Goal: Transaction & Acquisition: Purchase product/service

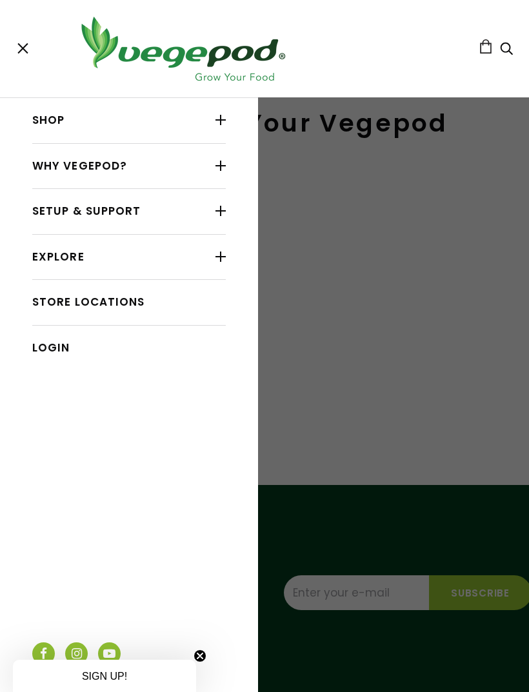
click at [226, 215] on div at bounding box center [220, 210] width 10 height 17
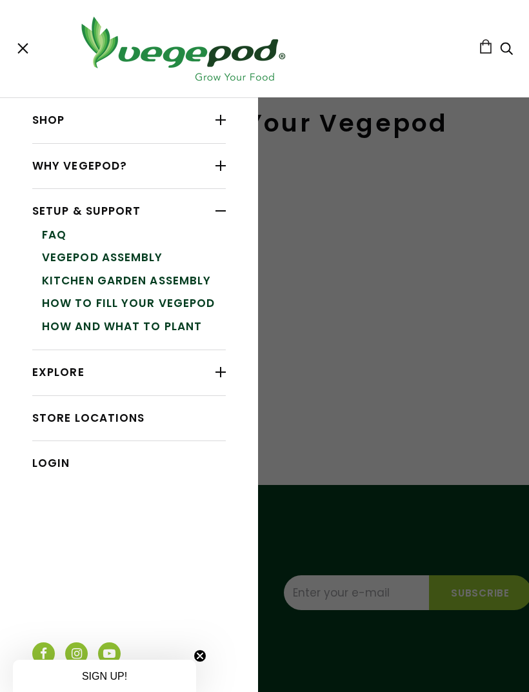
click at [190, 322] on link "How and What to Plant" at bounding box center [134, 326] width 184 height 23
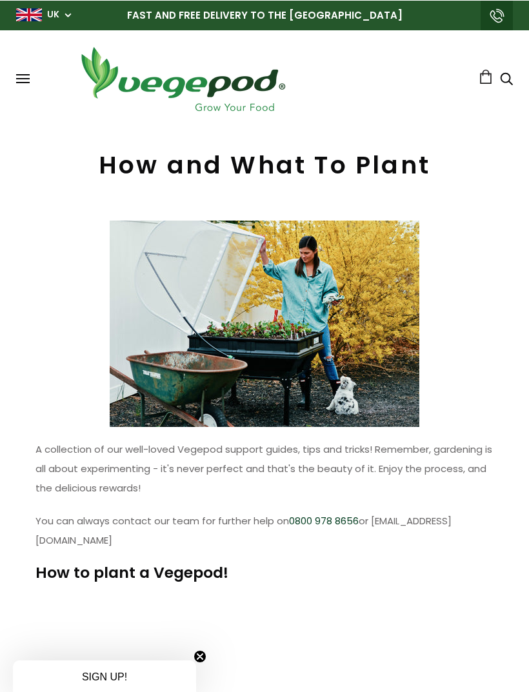
click at [28, 78] on span at bounding box center [23, 77] width 14 height 1
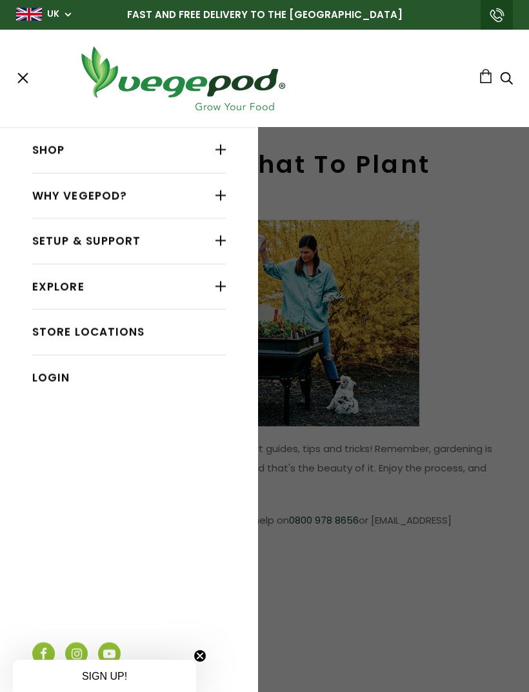
click at [224, 155] on div at bounding box center [220, 149] width 10 height 17
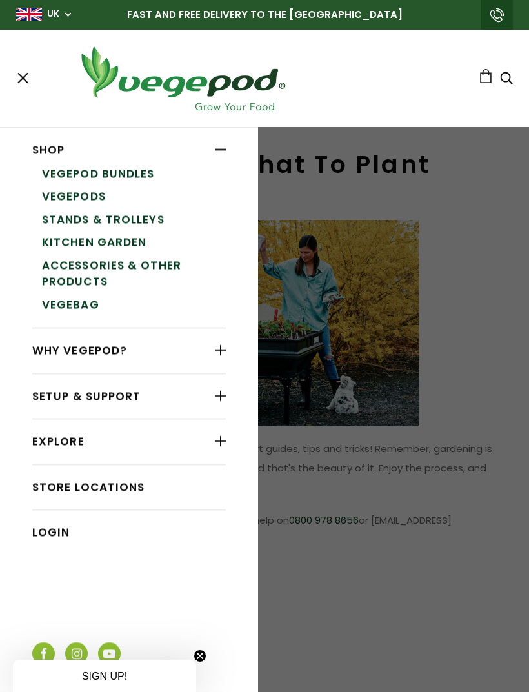
click at [147, 177] on link "Vegepod Bundles" at bounding box center [134, 173] width 184 height 23
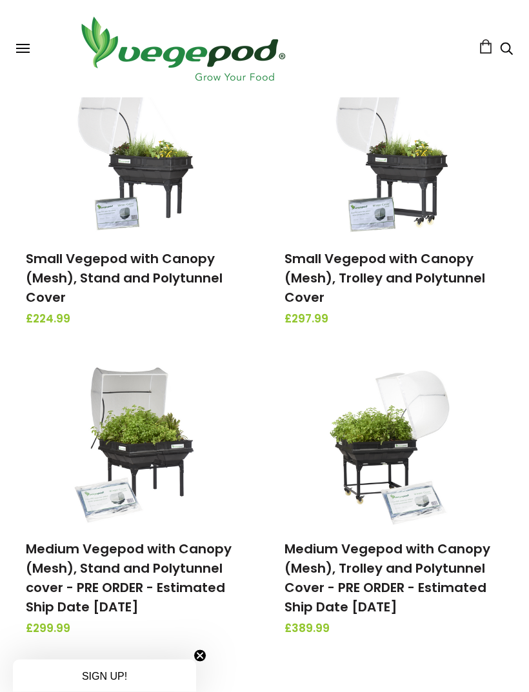
scroll to position [197, 0]
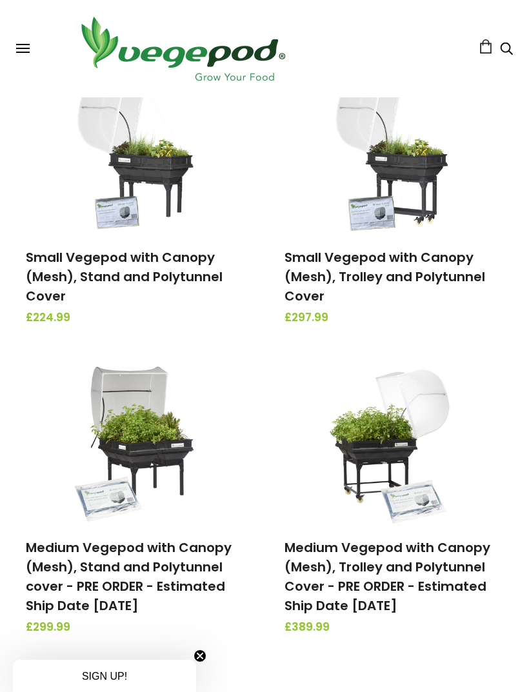
click at [177, 179] on img at bounding box center [135, 152] width 135 height 161
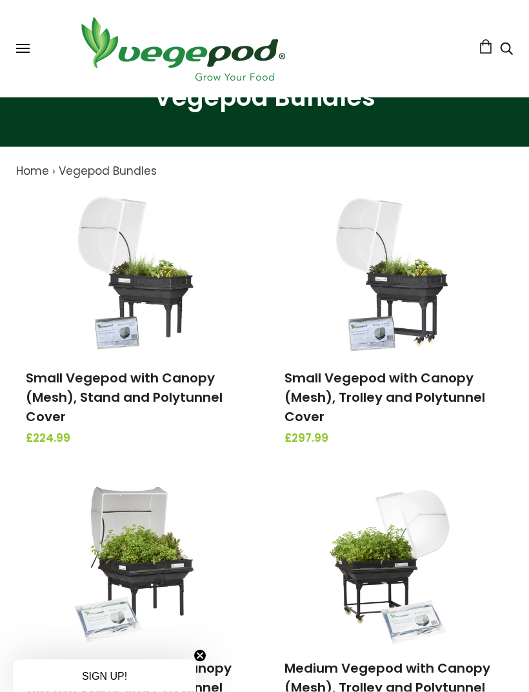
scroll to position [0, 0]
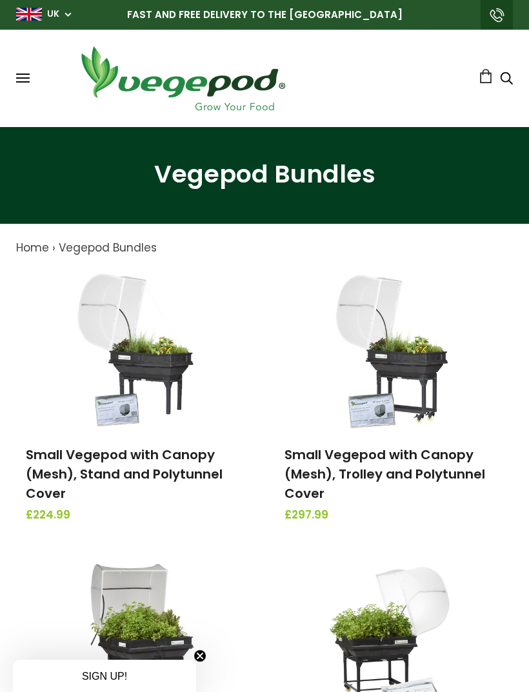
click at [21, 83] on span at bounding box center [23, 81] width 14 height 1
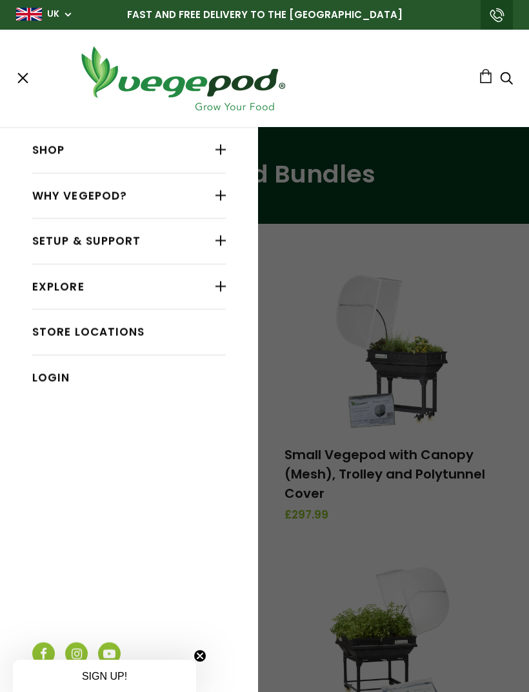
click at [222, 153] on div at bounding box center [220, 149] width 10 height 17
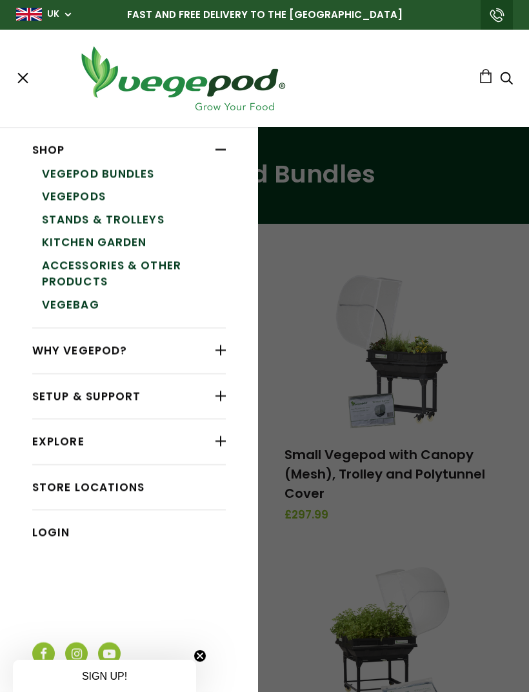
click at [95, 202] on link "Vegepods" at bounding box center [134, 196] width 184 height 23
click at [168, 270] on link "Accessories & Other Products" at bounding box center [134, 273] width 184 height 39
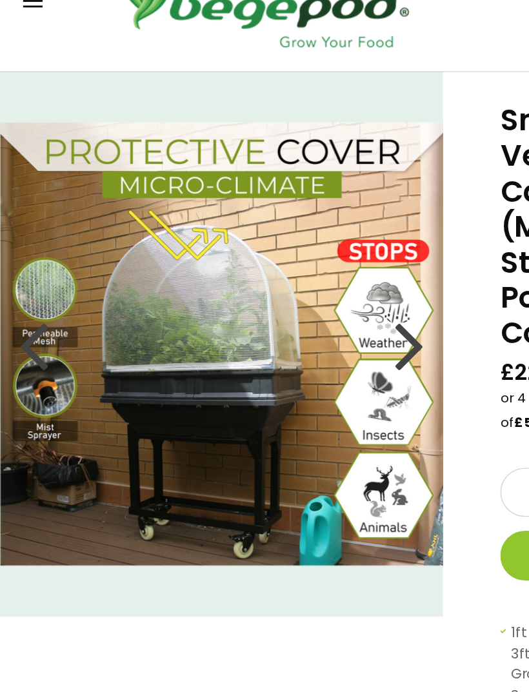
click at [286, 288] on div at bounding box center [285, 317] width 21 height 58
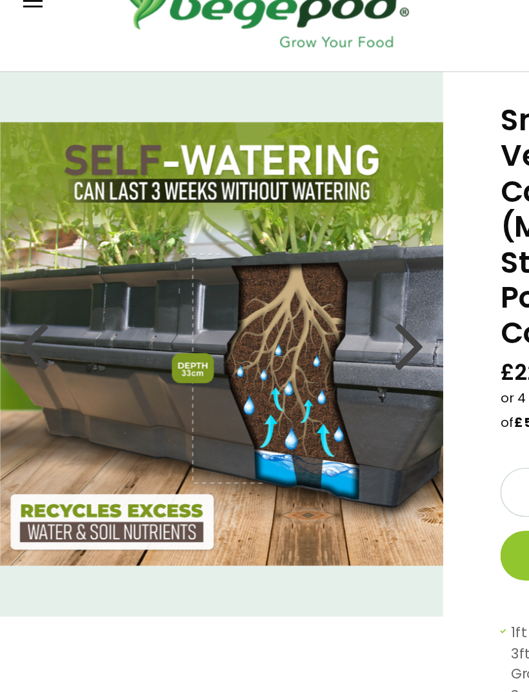
click at [290, 288] on div at bounding box center [285, 317] width 21 height 58
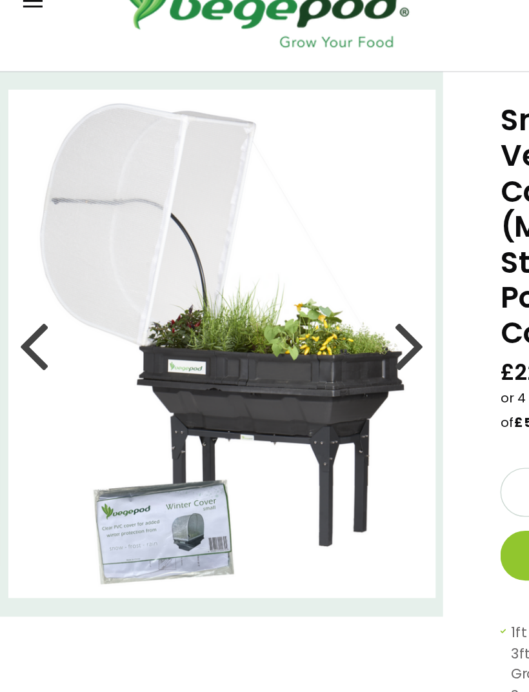
click at [291, 288] on div at bounding box center [285, 317] width 21 height 58
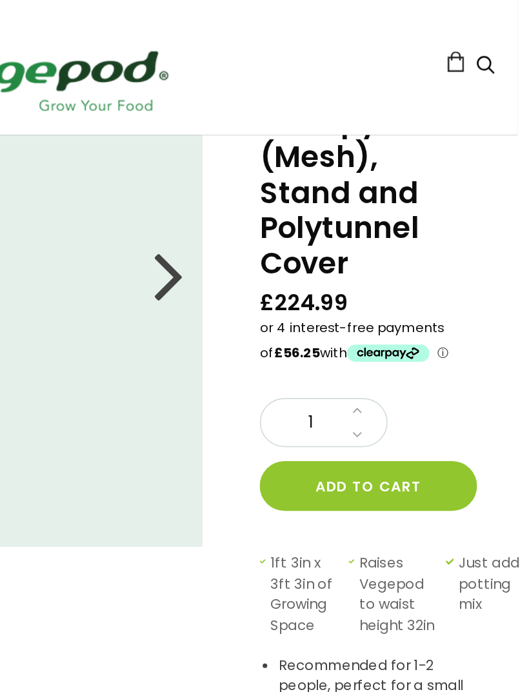
scroll to position [97, 8]
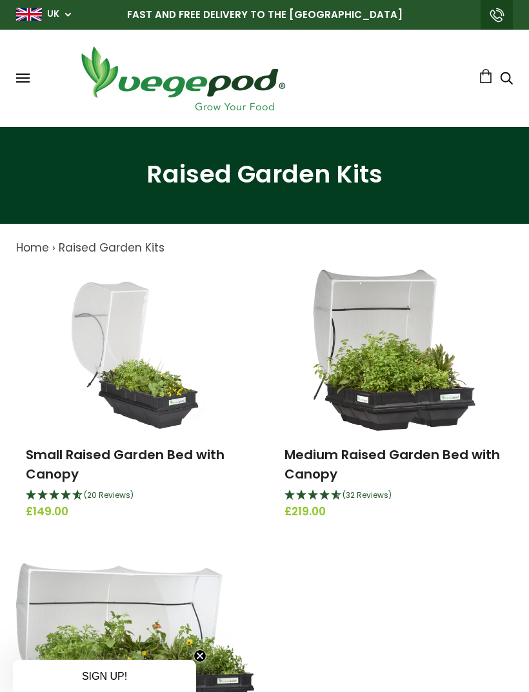
click at [170, 411] on img at bounding box center [134, 350] width 153 height 161
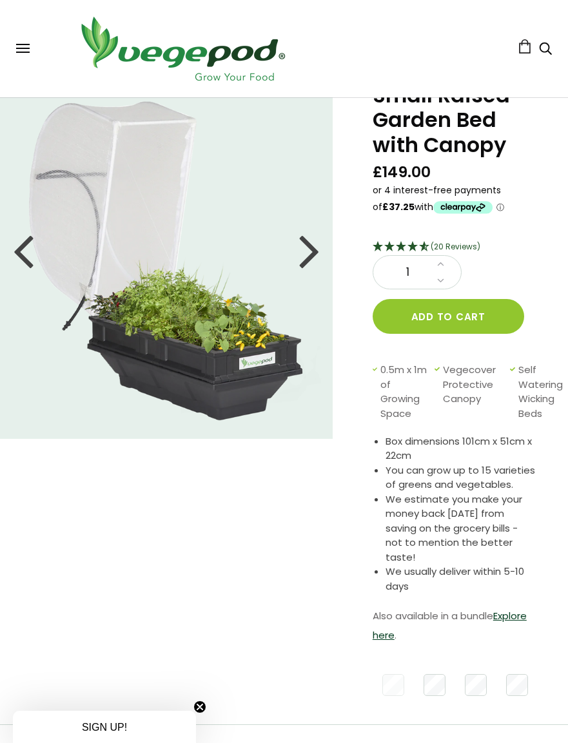
scroll to position [64, 0]
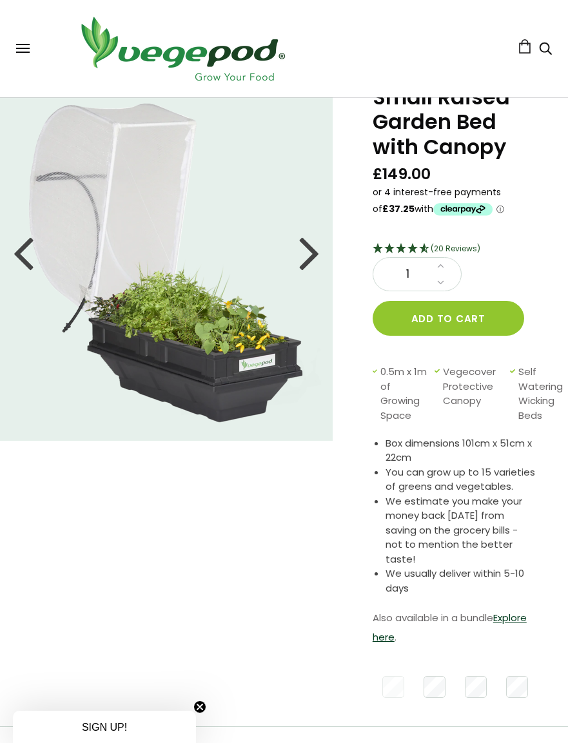
click at [317, 263] on div at bounding box center [309, 252] width 21 height 58
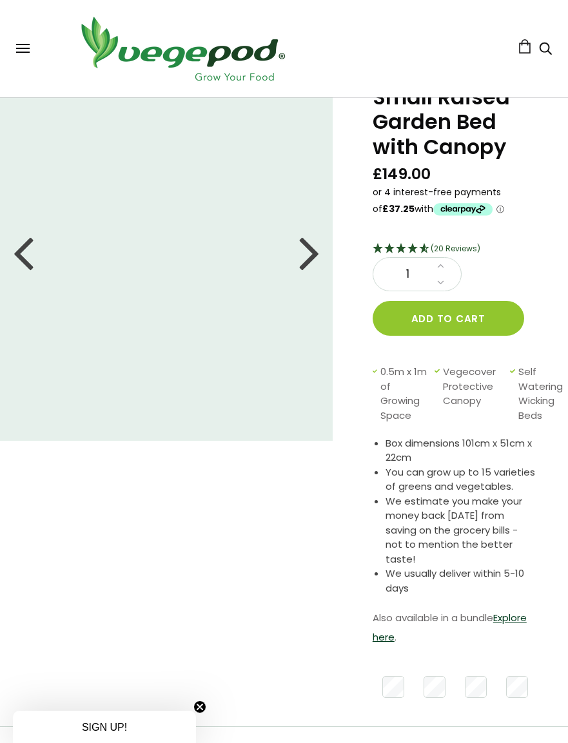
click at [310, 256] on div at bounding box center [309, 252] width 21 height 58
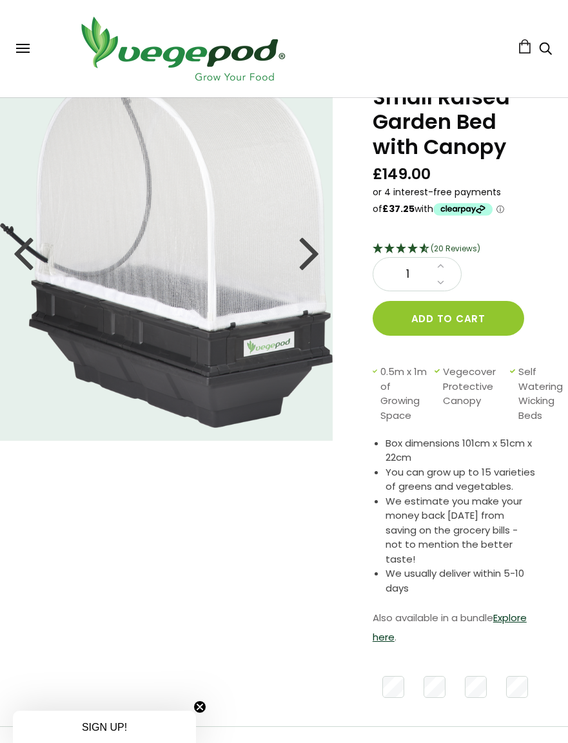
click at [315, 253] on div at bounding box center [309, 252] width 21 height 58
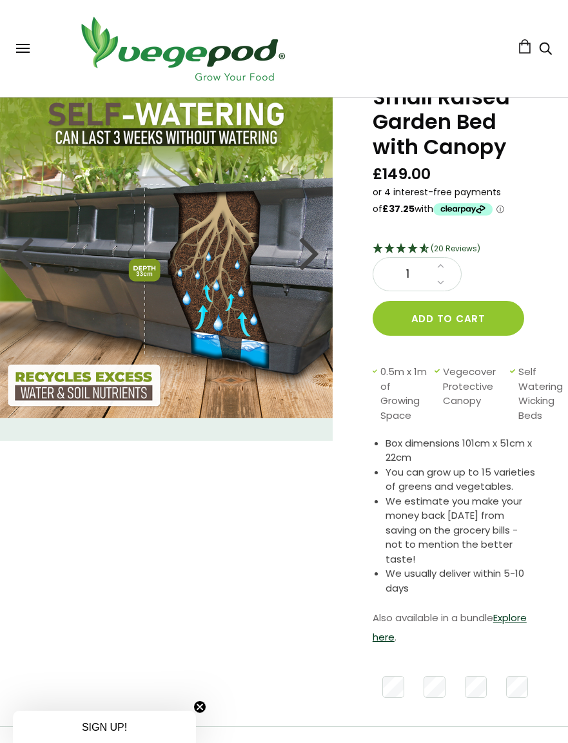
click at [329, 272] on img at bounding box center [166, 252] width 333 height 333
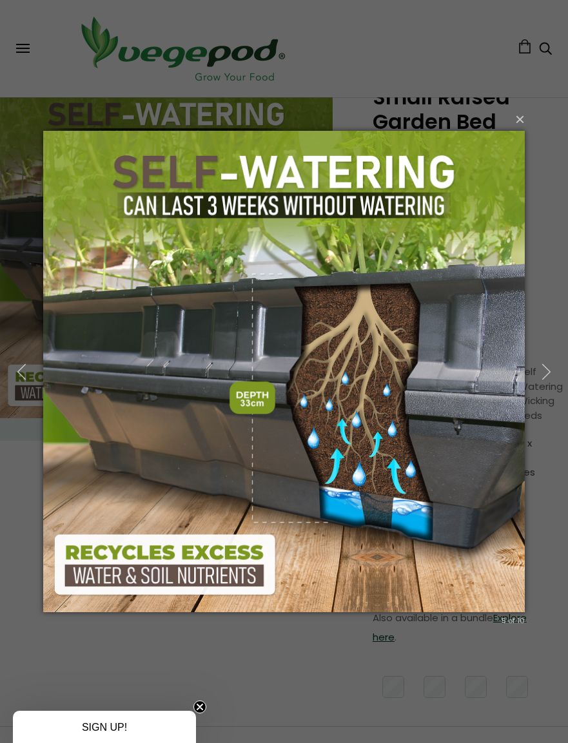
click at [521, 156] on img at bounding box center [284, 371] width 482 height 533
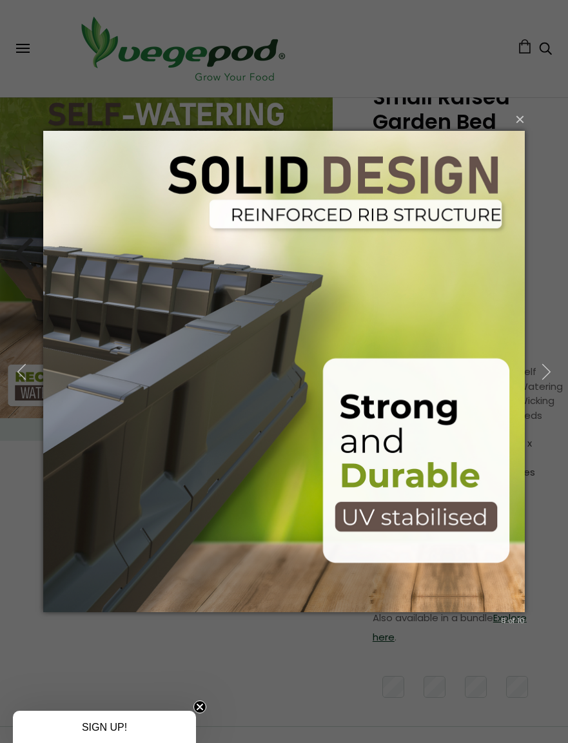
click at [522, 133] on button "×" at bounding box center [288, 119] width 482 height 28
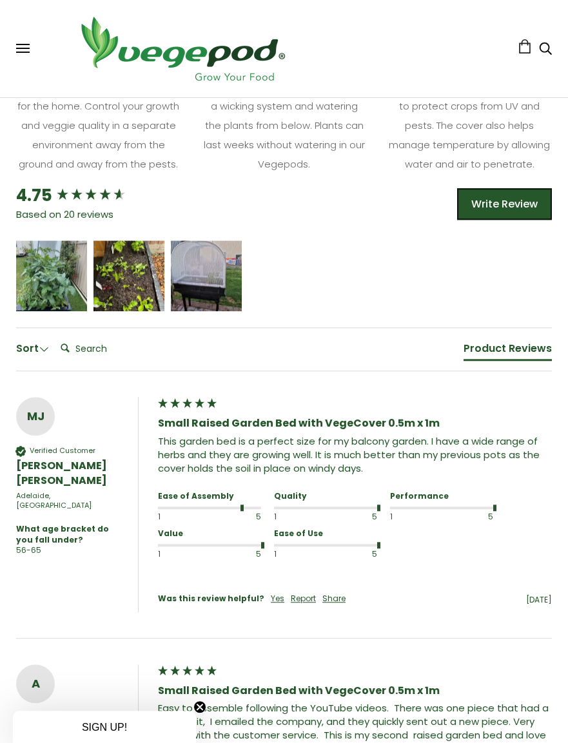
scroll to position [896, 0]
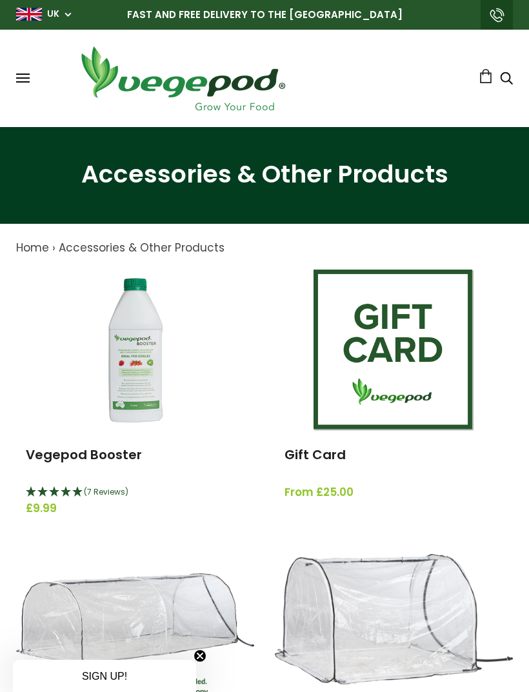
click at [41, 248] on span "Home" at bounding box center [32, 247] width 33 height 15
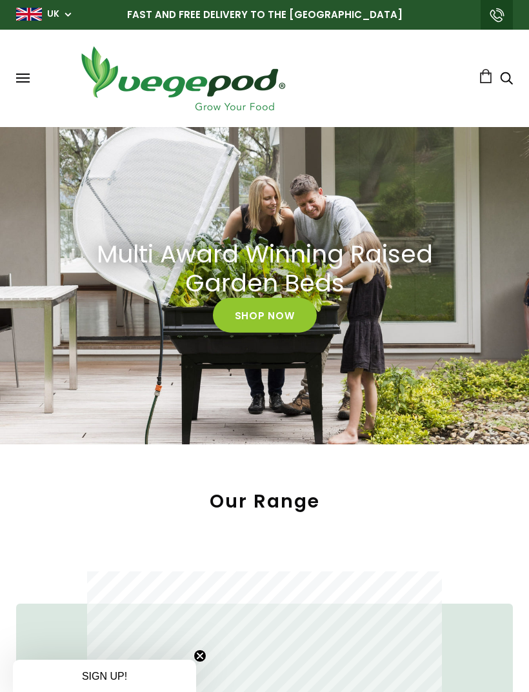
click at [17, 81] on button at bounding box center [23, 79] width 14 height 10
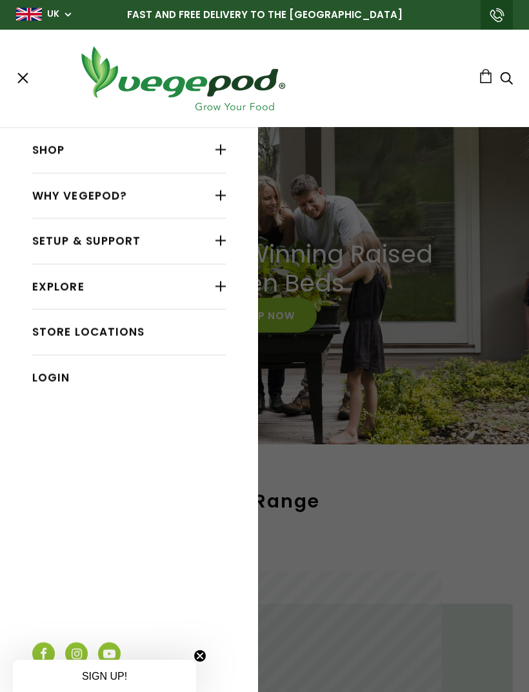
click at [222, 171] on li "Shop Vegepod Bundles Vegepods Stands & Trolleys Kitchen Garden Accessories & Ot…" at bounding box center [128, 151] width 193 height 46
click at [218, 152] on div at bounding box center [220, 149] width 10 height 17
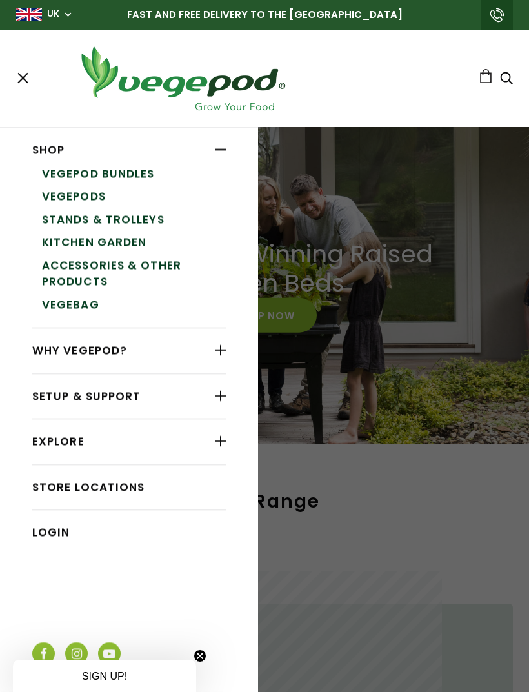
click at [88, 301] on link "VegeBag" at bounding box center [134, 304] width 184 height 23
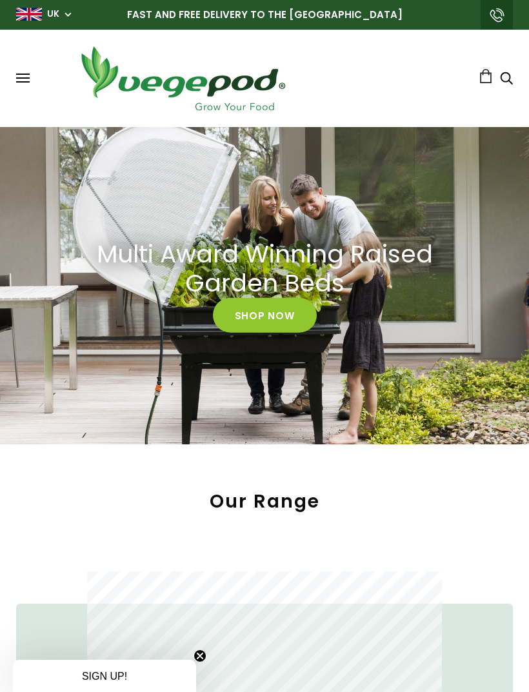
click at [27, 78] on span at bounding box center [23, 77] width 14 height 1
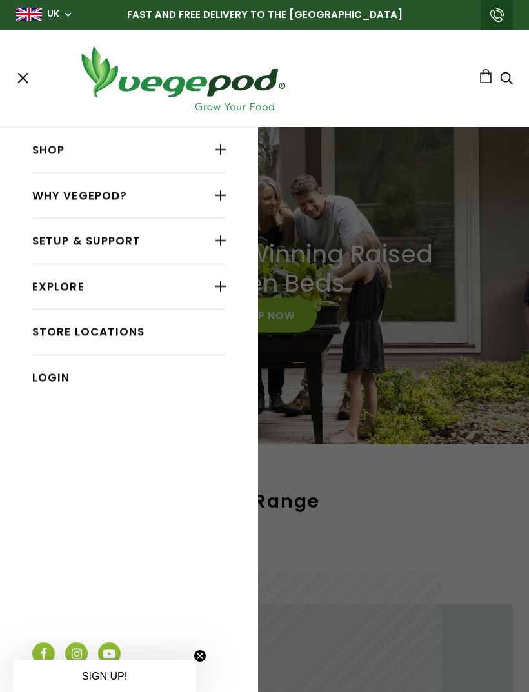
click at [222, 152] on div at bounding box center [220, 149] width 10 height 17
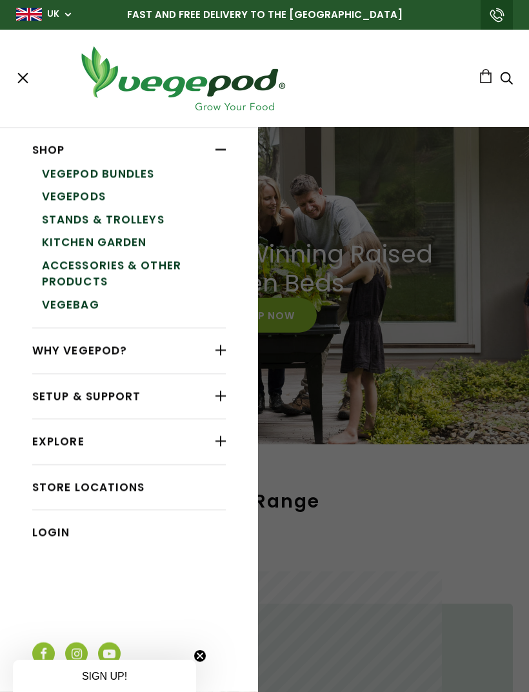
click at [126, 243] on link "Kitchen Garden" at bounding box center [134, 242] width 184 height 23
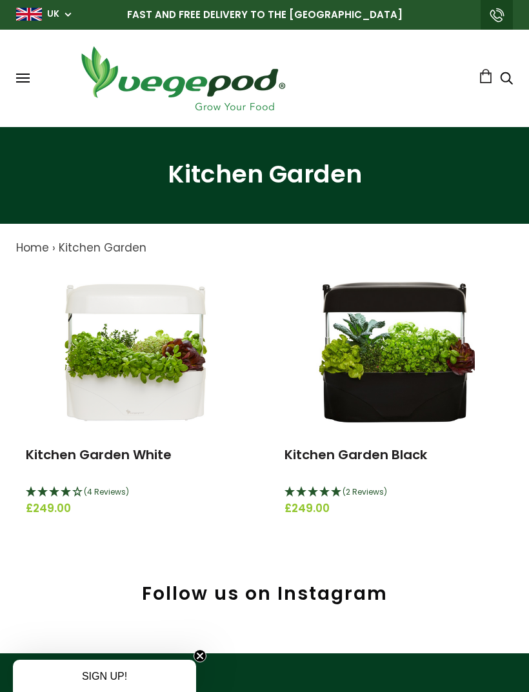
click at [21, 83] on span at bounding box center [23, 81] width 14 height 1
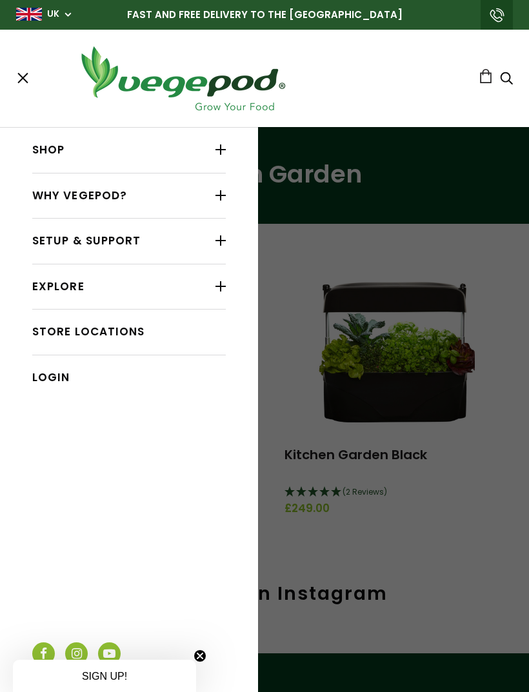
click at [226, 154] on div at bounding box center [220, 149] width 10 height 17
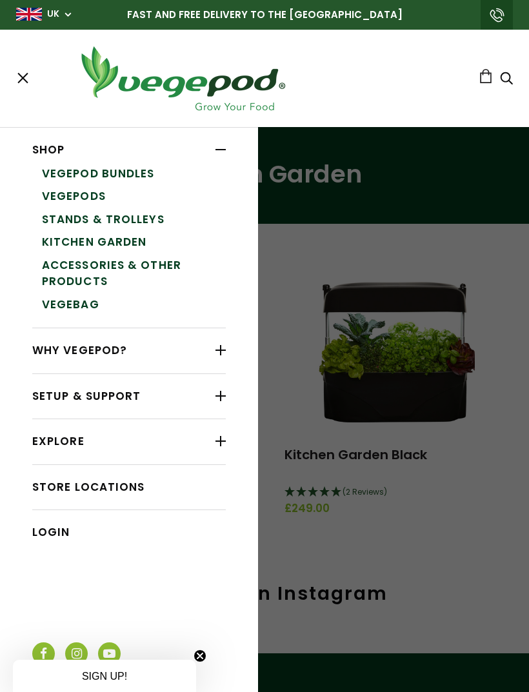
click at [151, 266] on link "Accessories & Other Products" at bounding box center [134, 273] width 184 height 39
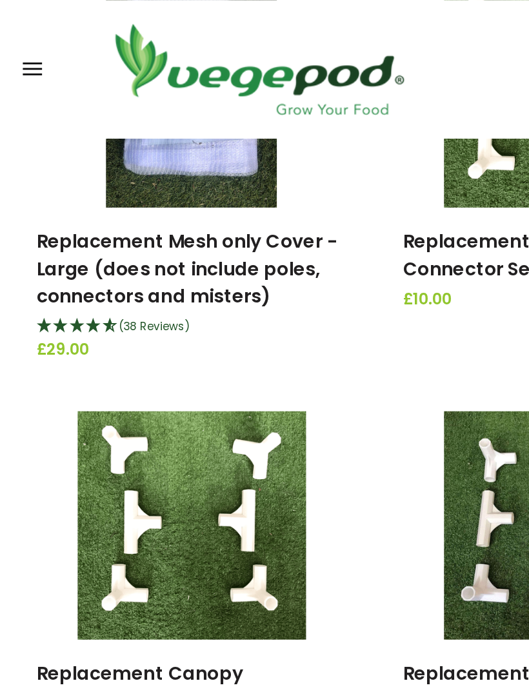
scroll to position [1811, 0]
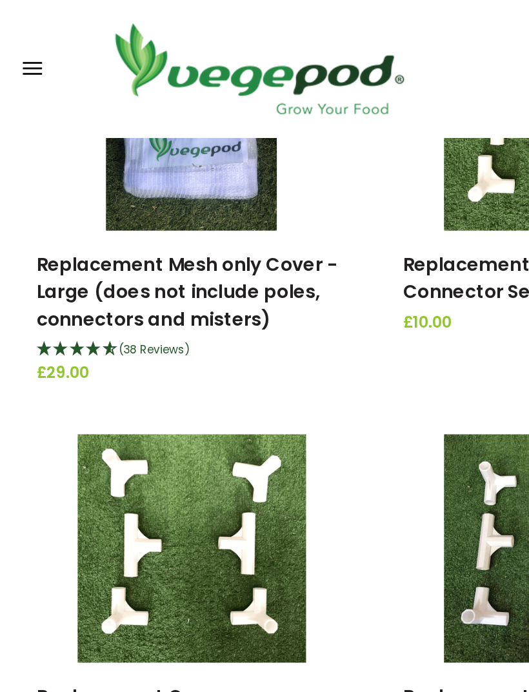
click at [22, 50] on button at bounding box center [23, 49] width 14 height 10
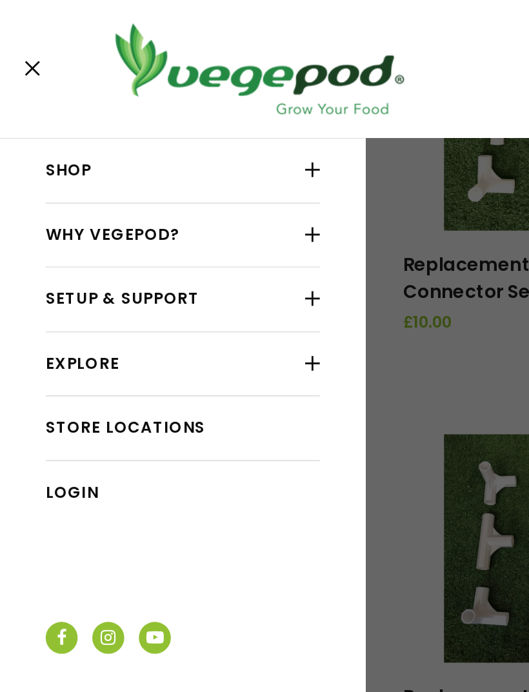
click at [226, 115] on div at bounding box center [220, 120] width 10 height 17
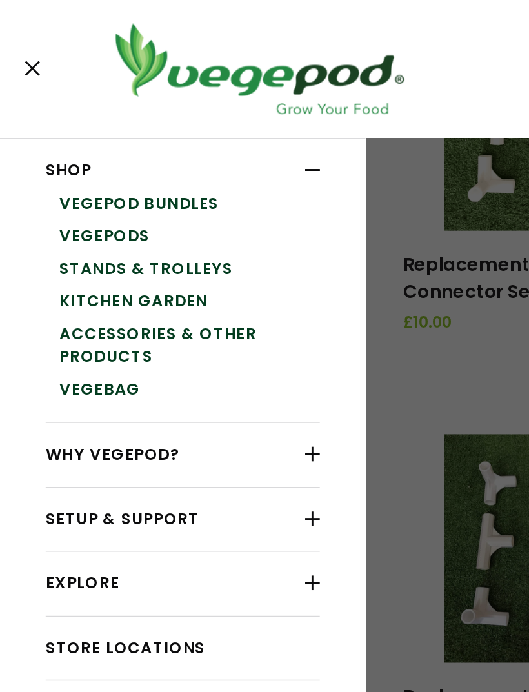
click at [94, 160] on link "Vegepods" at bounding box center [134, 166] width 184 height 23
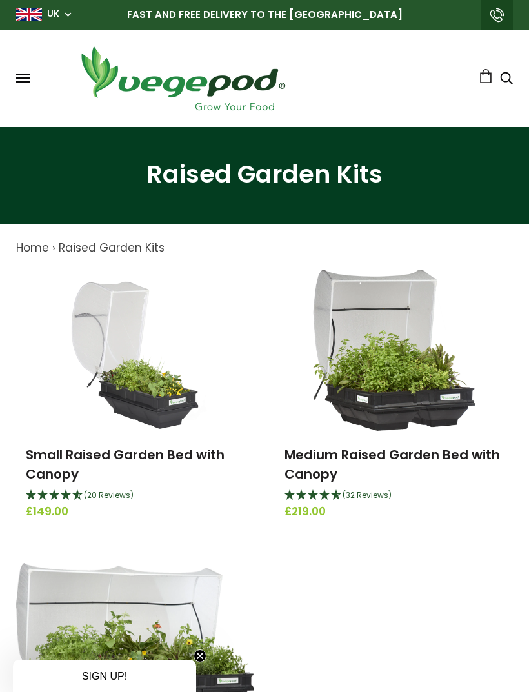
click at [28, 83] on span at bounding box center [23, 81] width 14 height 1
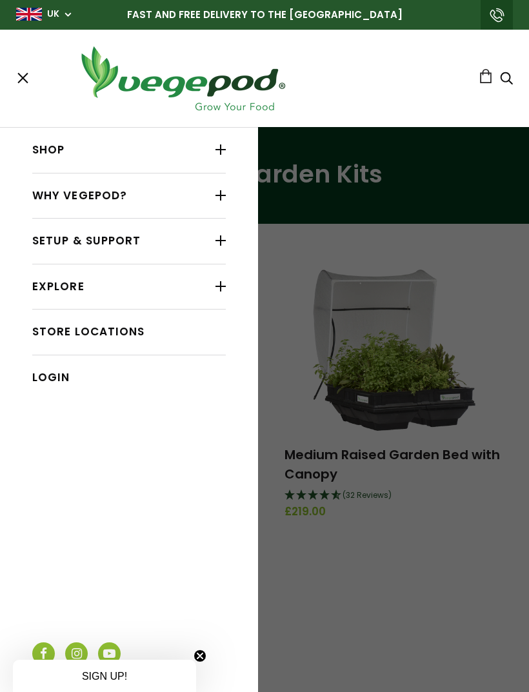
click at [222, 153] on div at bounding box center [220, 149] width 10 height 17
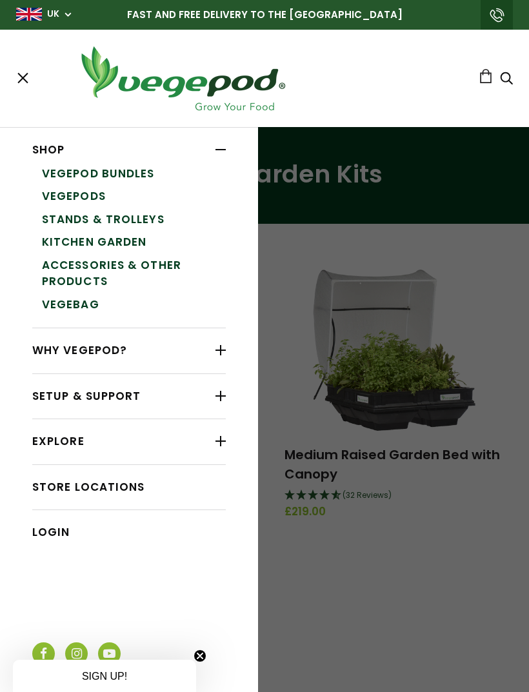
click at [146, 172] on link "Vegepod Bundles" at bounding box center [134, 173] width 184 height 23
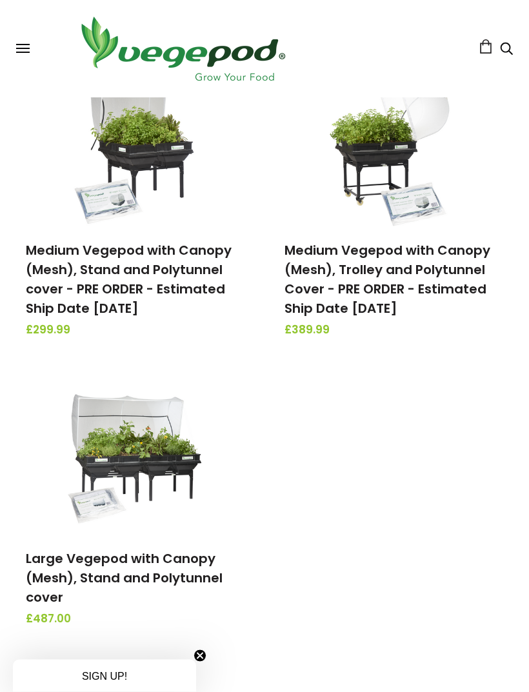
scroll to position [495, 0]
click at [204, 279] on link "Medium Vegepod with Canopy (Mesh), Stand and Polytunnel cover - PRE ORDER - Est…" at bounding box center [129, 279] width 206 height 76
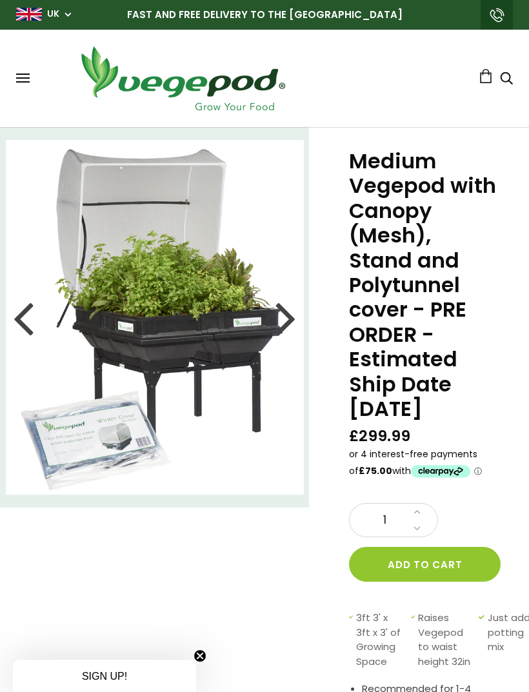
click at [282, 314] on div at bounding box center [285, 317] width 21 height 58
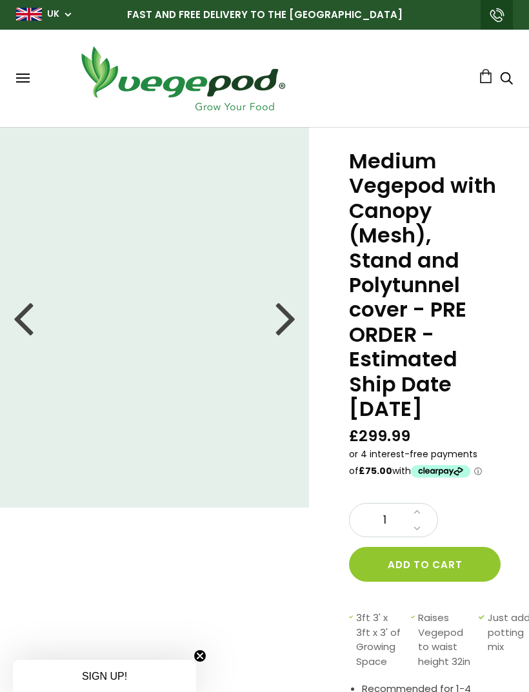
click at [289, 322] on div at bounding box center [285, 317] width 21 height 58
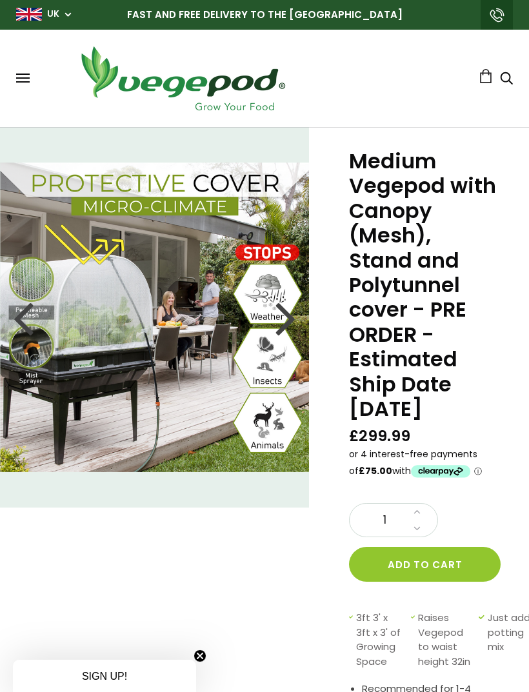
click at [293, 331] on div at bounding box center [285, 317] width 21 height 58
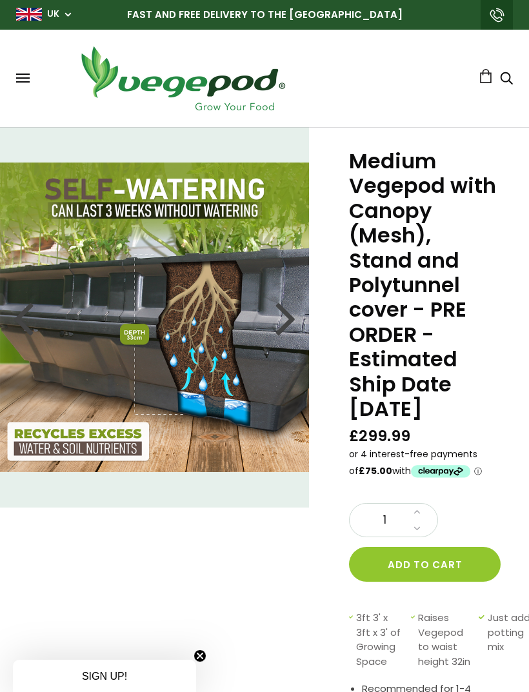
click at [288, 323] on div at bounding box center [285, 317] width 21 height 58
